Goal: Find specific page/section: Find specific page/section

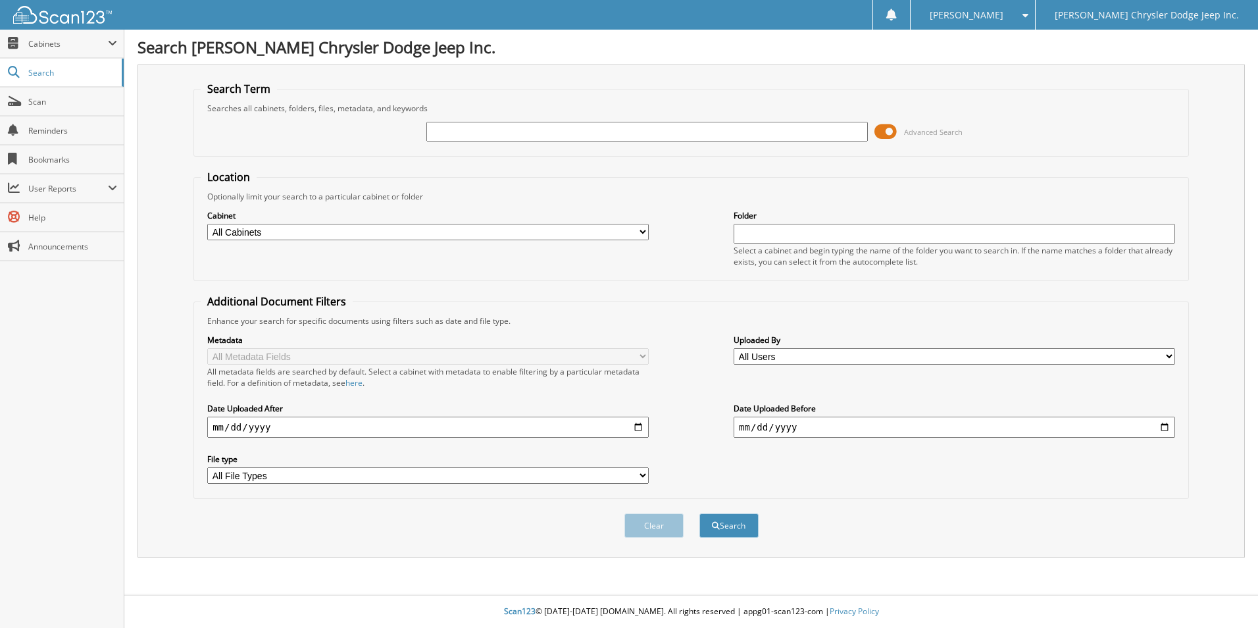
click at [595, 134] on input "text" at bounding box center [647, 132] width 442 height 20
type input "94266"
click at [699, 513] on button "Search" at bounding box center [728, 525] width 59 height 24
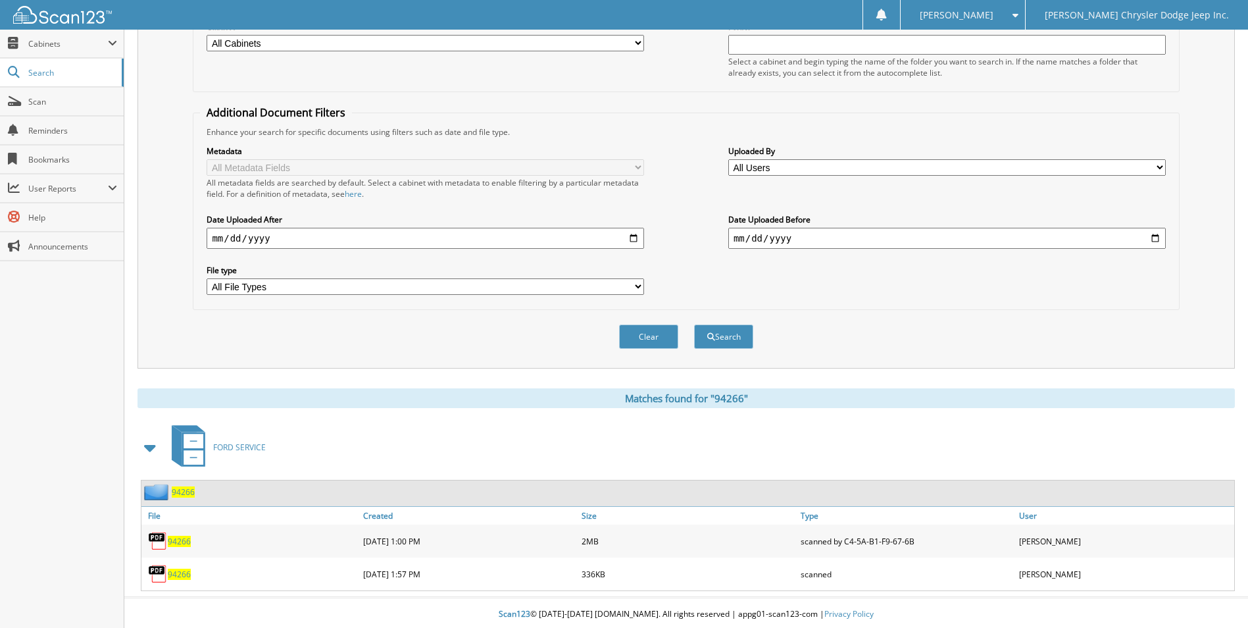
scroll to position [192, 0]
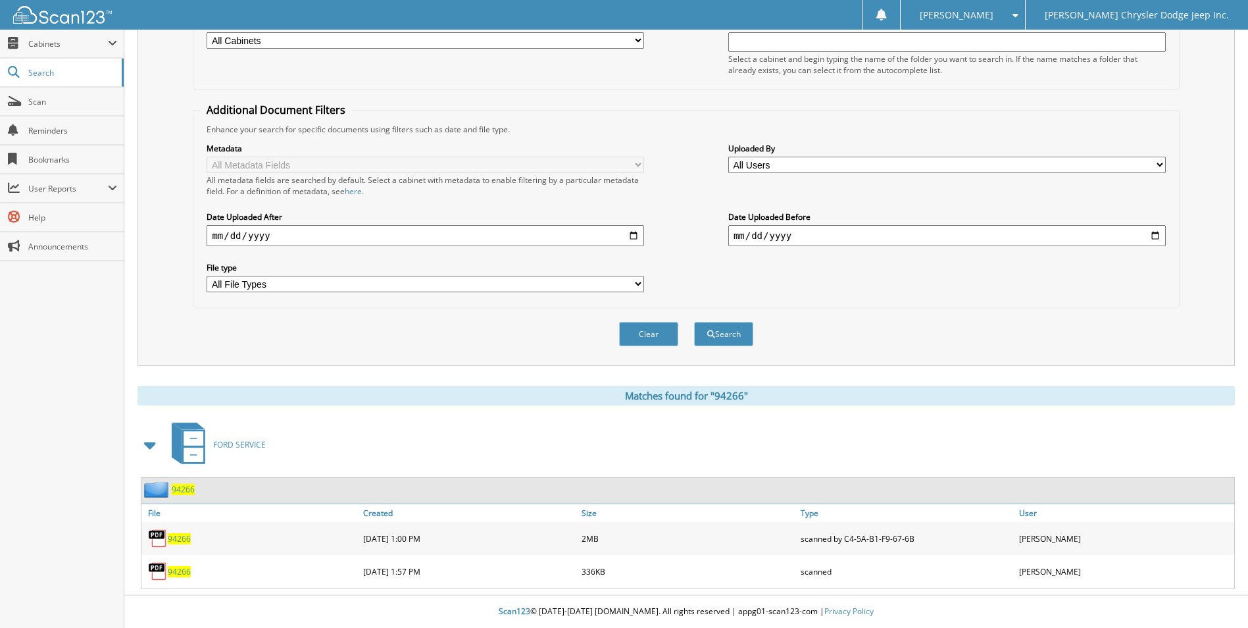
click at [180, 540] on span "94266" at bounding box center [179, 538] width 23 height 11
